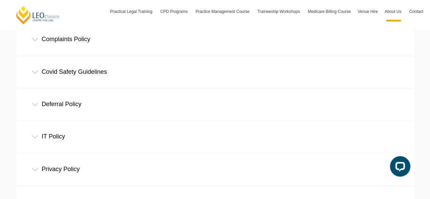
scroll to position [14, 0]
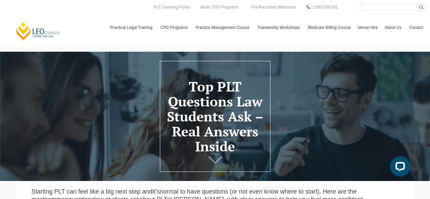
click at [140, 152] on header "Top PLT Questions Law Students Ask – Real Answers Inside" at bounding box center [215, 116] width 430 height 93
